Goal: Information Seeking & Learning: Learn about a topic

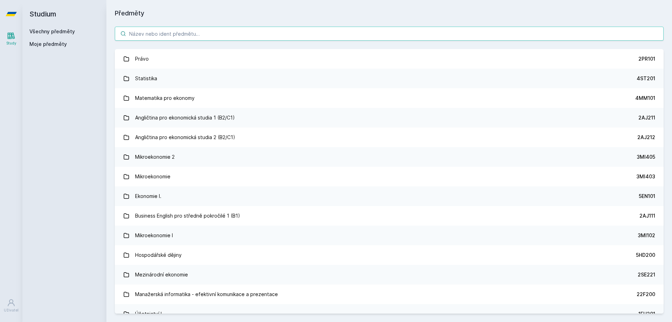
click at [218, 34] on input "search" at bounding box center [389, 34] width 549 height 14
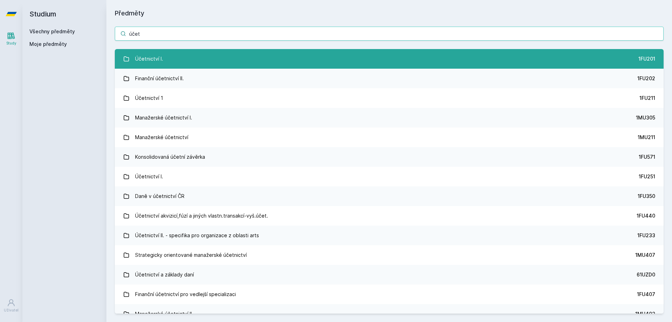
type input "účet"
click at [213, 55] on link "Účetnictví I. 1FU201" at bounding box center [389, 59] width 549 height 20
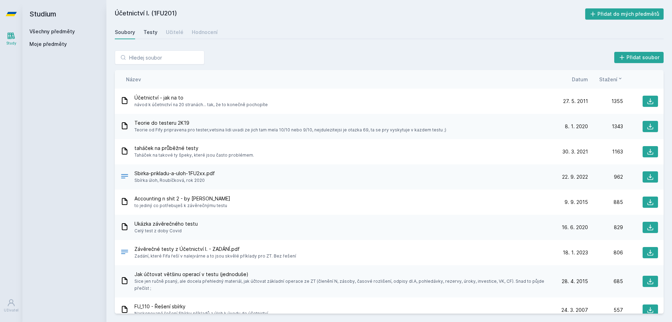
click at [144, 31] on div "Testy" at bounding box center [151, 32] width 14 height 7
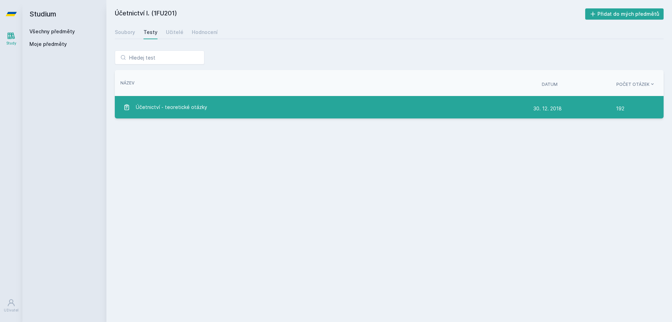
click at [232, 110] on div "Účetnictví - teoretické otázky" at bounding box center [328, 107] width 410 height 14
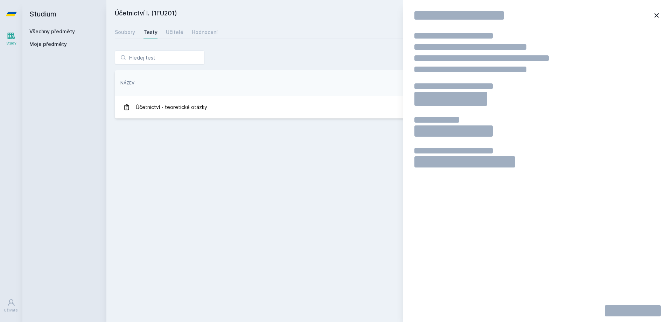
click at [258, 177] on div "Účetnictví I. (1FU201) Přidat do mých předmětů [GEOGRAPHIC_DATA] Testy Učitelé …" at bounding box center [389, 160] width 549 height 305
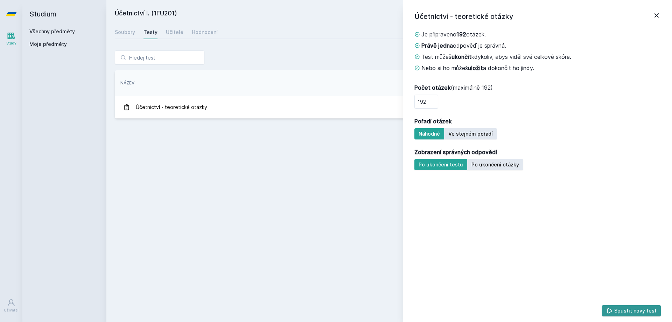
click at [610, 310] on icon at bounding box center [610, 310] width 7 height 7
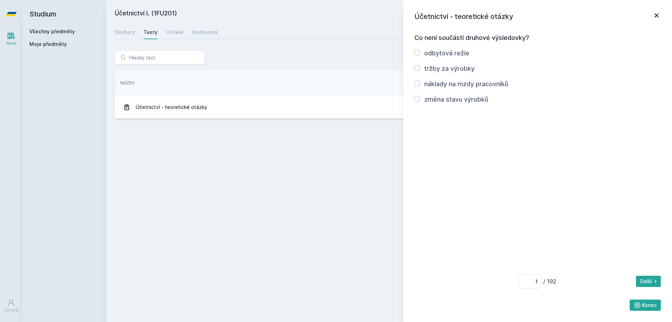
click at [469, 101] on label "změna stavu výrobků" at bounding box center [456, 99] width 64 height 7
click at [420, 101] on input "změna stavu výrobků" at bounding box center [418, 99] width 6 height 6
checkbox input "true"
click at [652, 281] on icon at bounding box center [655, 281] width 7 height 7
click at [652, 282] on icon at bounding box center [655, 281] width 7 height 7
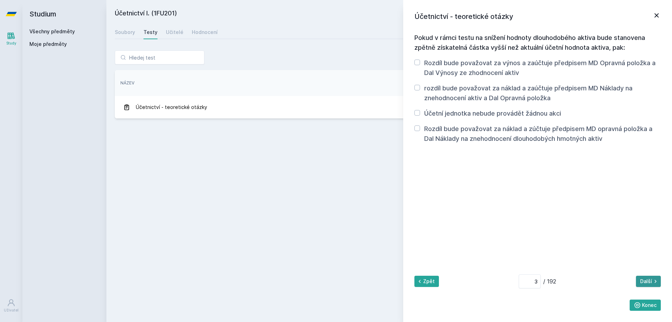
click at [652, 282] on icon at bounding box center [655, 281] width 7 height 7
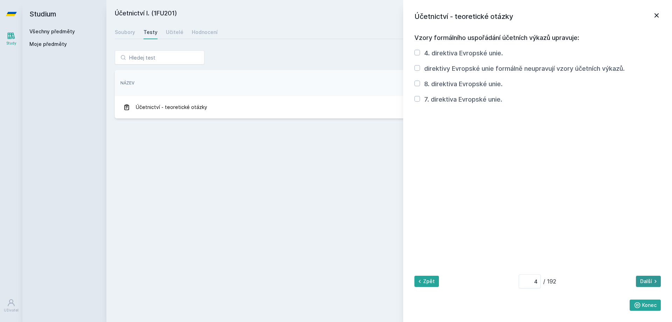
click at [652, 282] on icon at bounding box center [655, 281] width 7 height 7
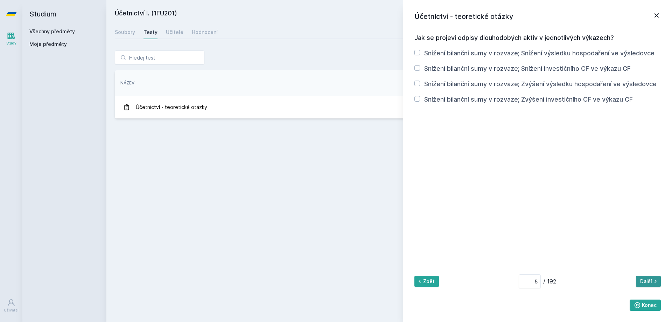
click at [652, 282] on icon at bounding box center [655, 281] width 7 height 7
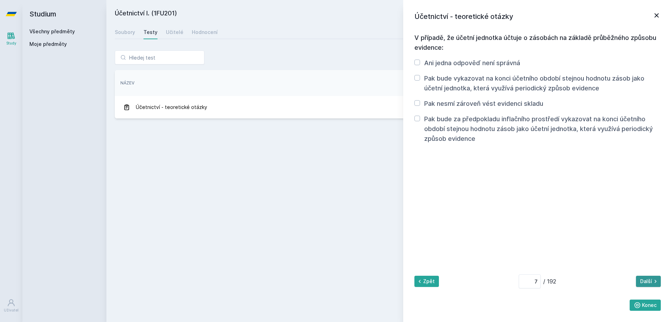
click at [652, 282] on icon at bounding box center [655, 281] width 7 height 7
type input "8"
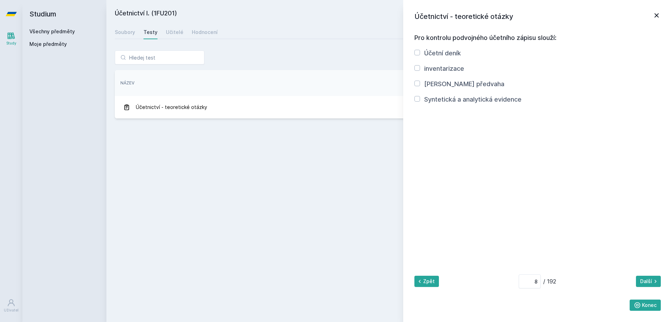
drag, startPoint x: 240, startPoint y: 146, endPoint x: 244, endPoint y: 147, distance: 3.7
click at [243, 147] on div "Účetnictví I. (1FU201) Přidat do mých předmětů [GEOGRAPHIC_DATA] Testy Učitelé …" at bounding box center [389, 160] width 549 height 305
click at [654, 16] on icon at bounding box center [657, 15] width 8 height 8
